Goal: Find specific page/section: Find specific page/section

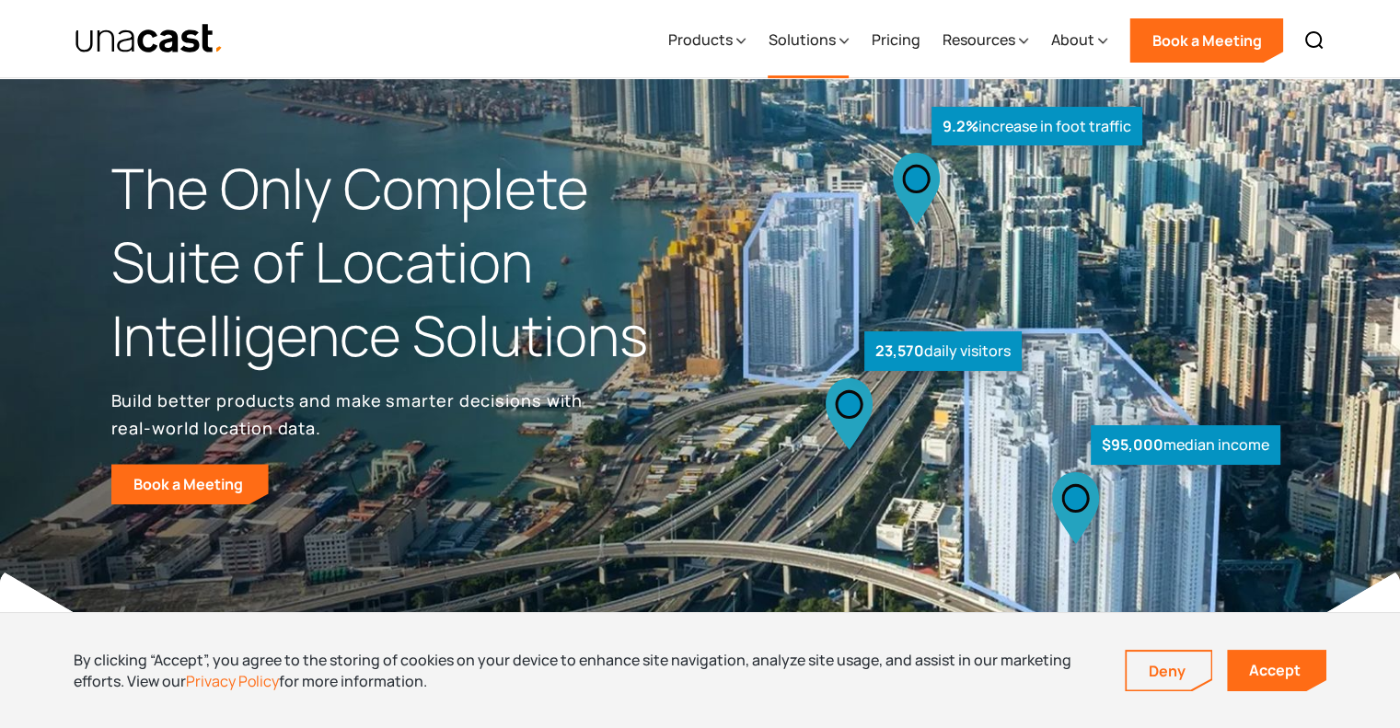
click at [827, 47] on div "Solutions" at bounding box center [801, 40] width 67 height 22
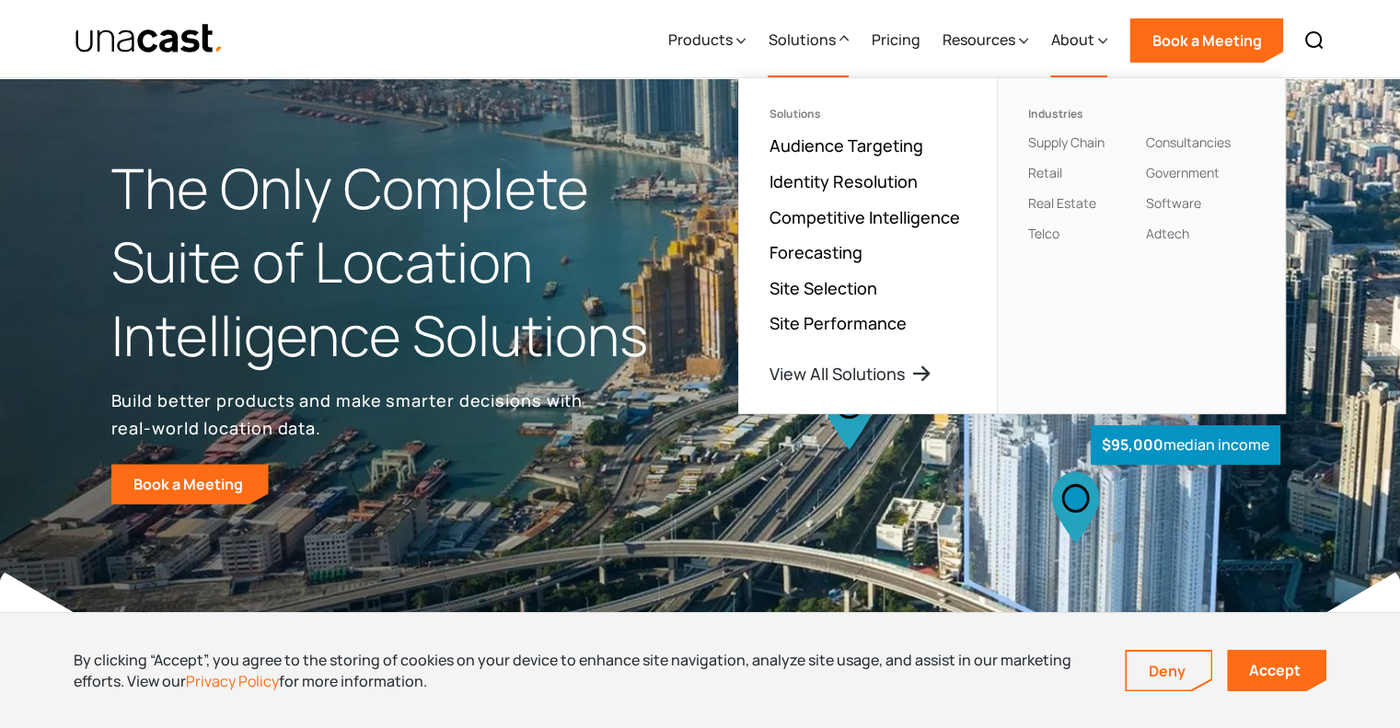
click at [1088, 42] on div "About" at bounding box center [1071, 40] width 43 height 22
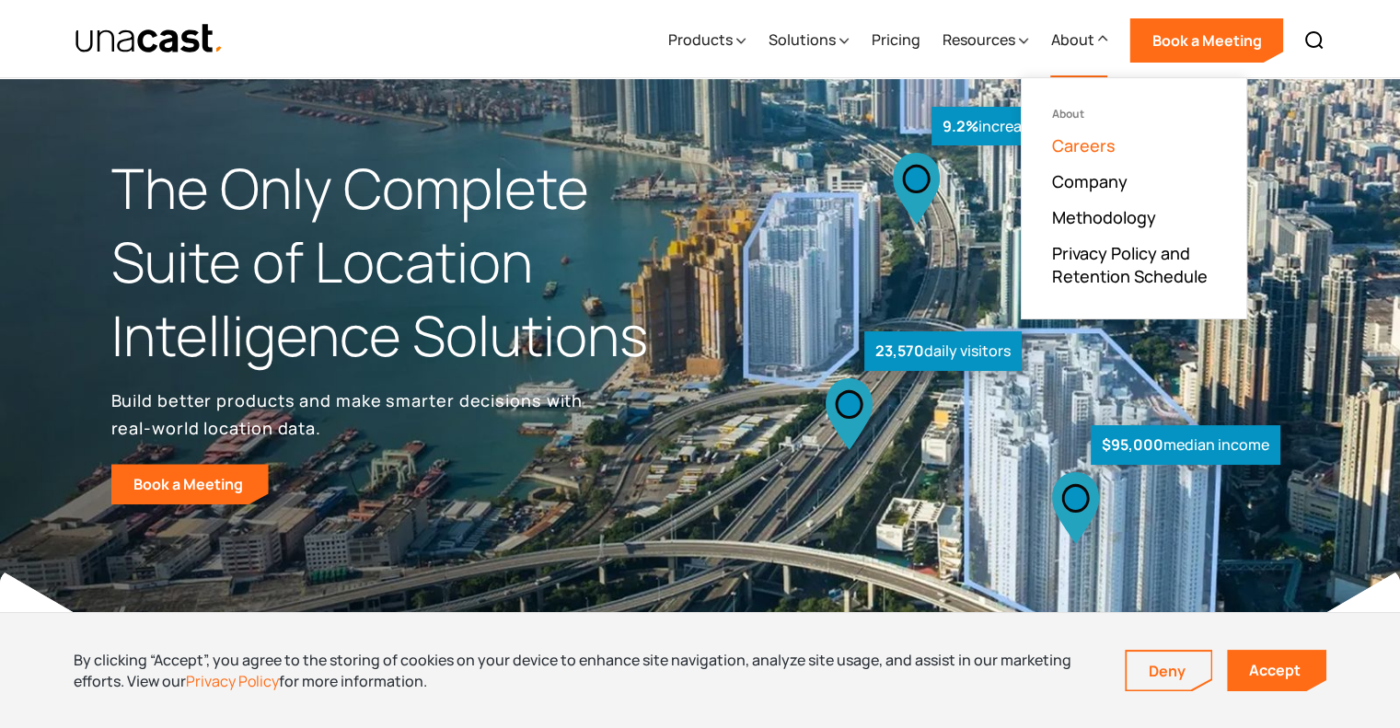
click at [1105, 149] on link "Careers" at bounding box center [1083, 145] width 64 height 22
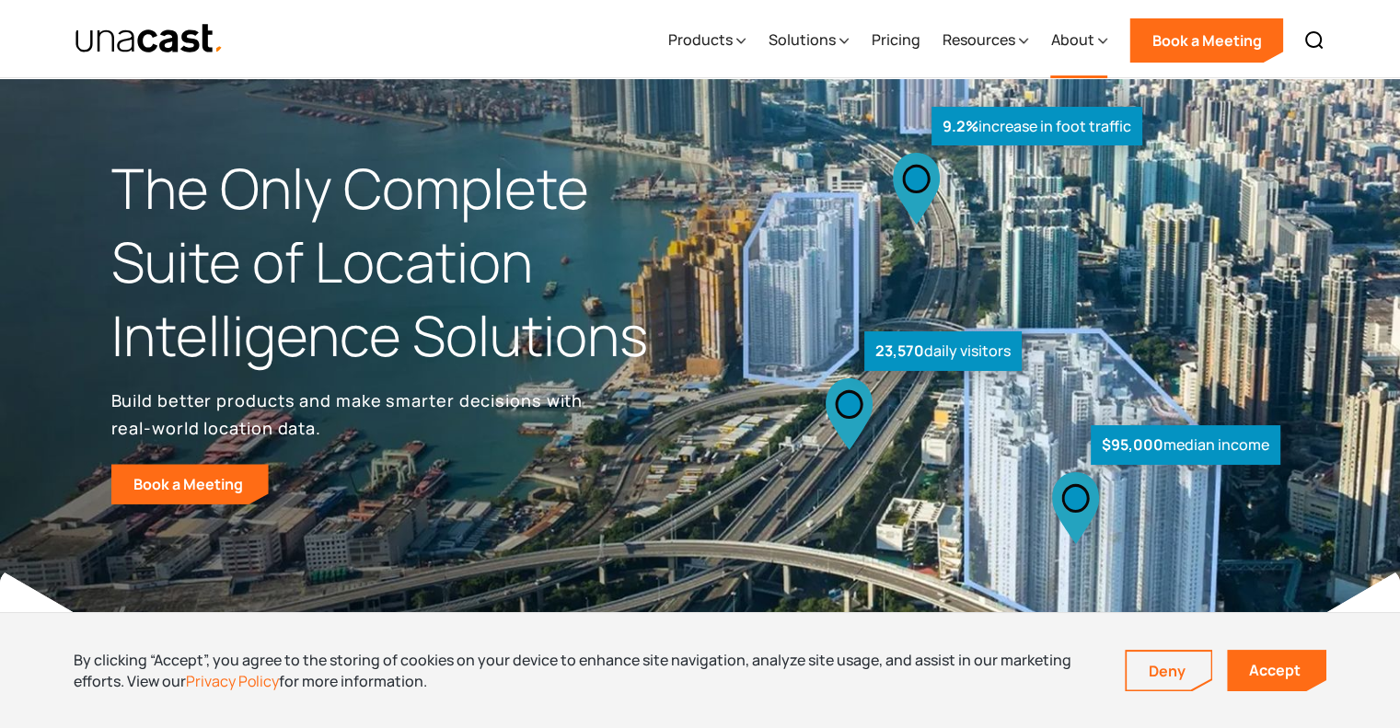
click at [1076, 38] on div "About" at bounding box center [1071, 40] width 43 height 22
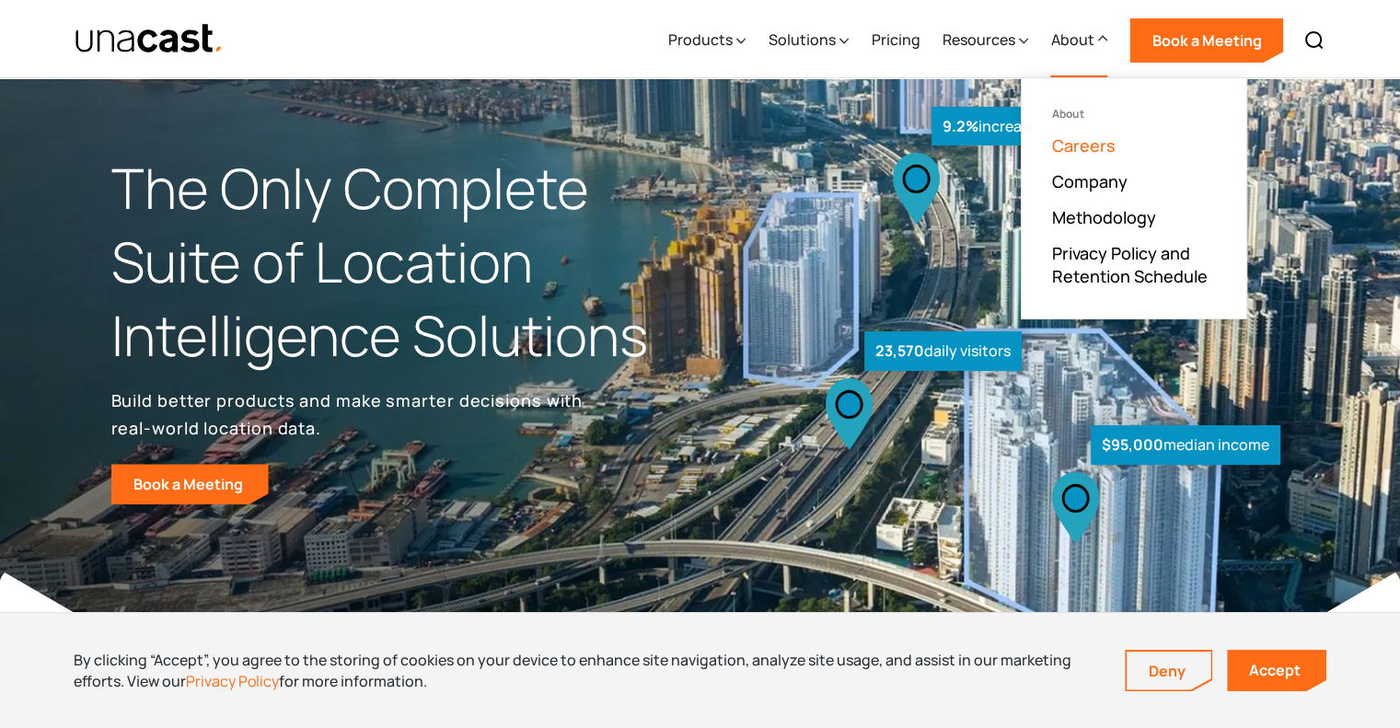
click at [1076, 143] on link "Careers" at bounding box center [1083, 145] width 64 height 22
